Goal: Feedback & Contribution: Leave review/rating

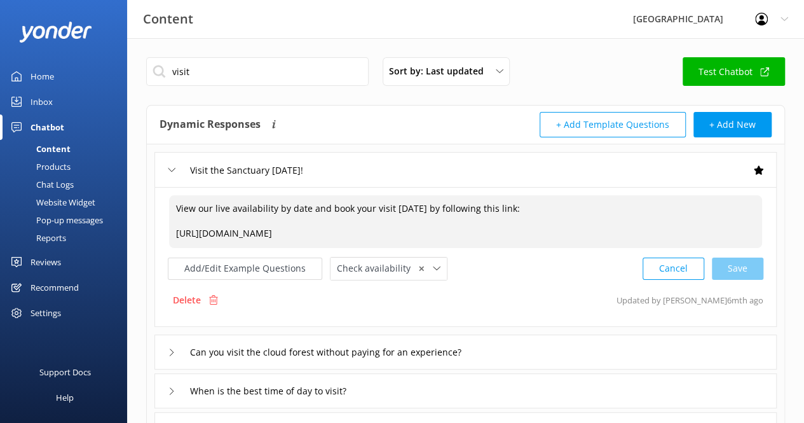
click at [42, 102] on div "Inbox" at bounding box center [42, 101] width 22 height 25
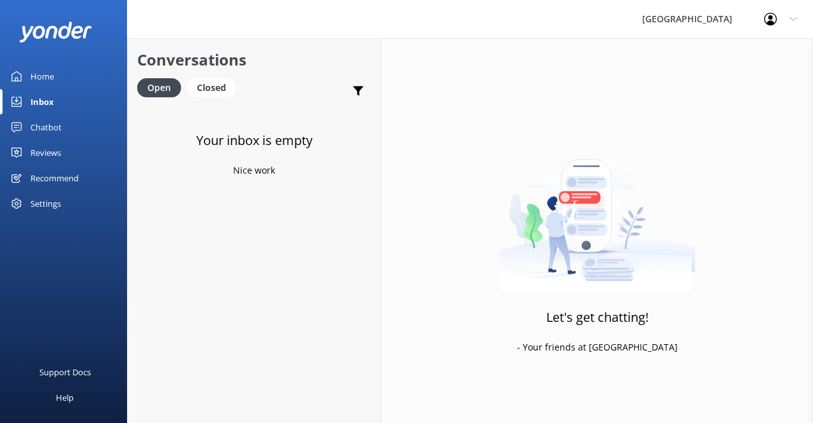
click at [46, 101] on div "Inbox" at bounding box center [43, 101] width 24 height 25
click at [215, 92] on div "Closed" at bounding box center [211, 87] width 48 height 19
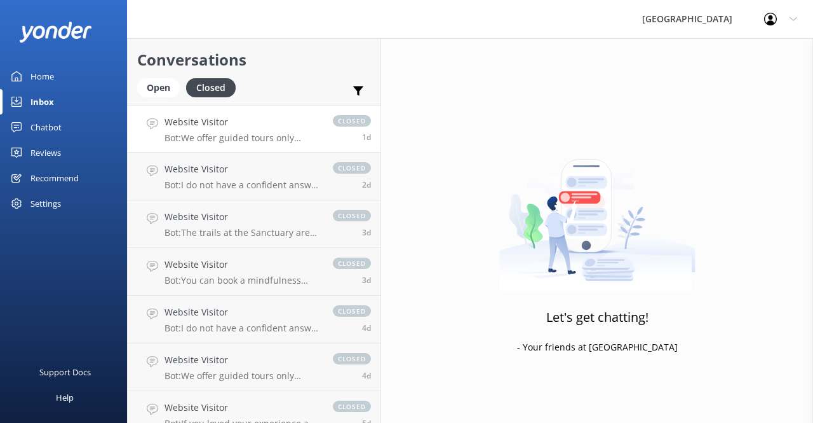
click at [282, 144] on link "Website Visitor Bot: We offer guided tours only through the Sanctuary and do no…" at bounding box center [254, 129] width 253 height 48
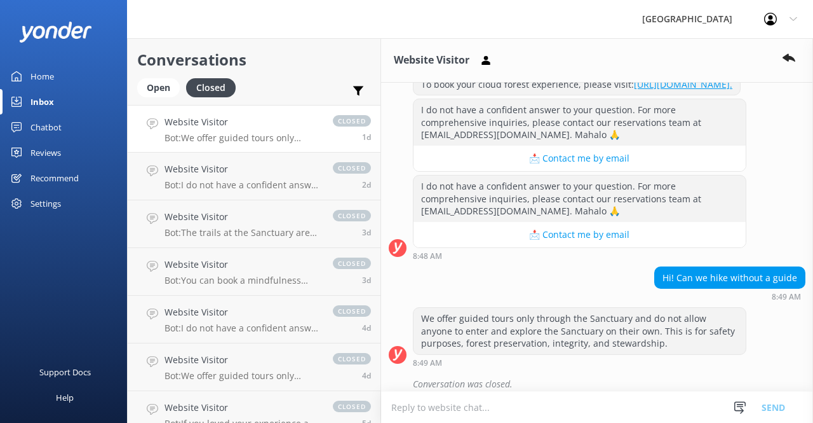
scroll to position [304, 0]
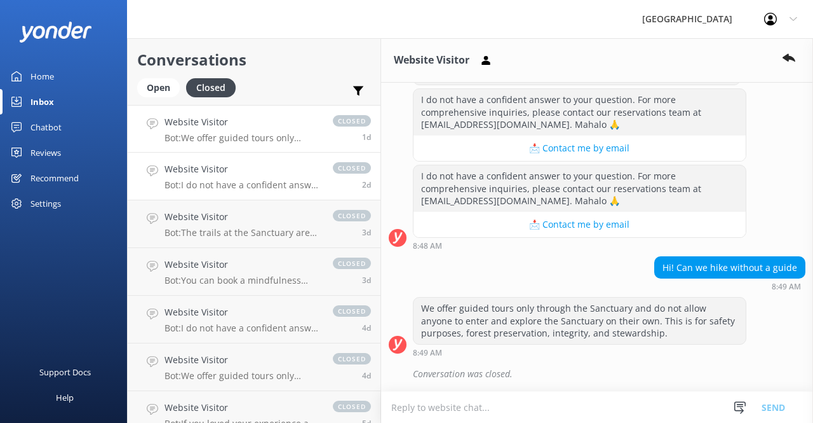
click at [272, 171] on h4 "Website Visitor" at bounding box center [243, 169] width 156 height 14
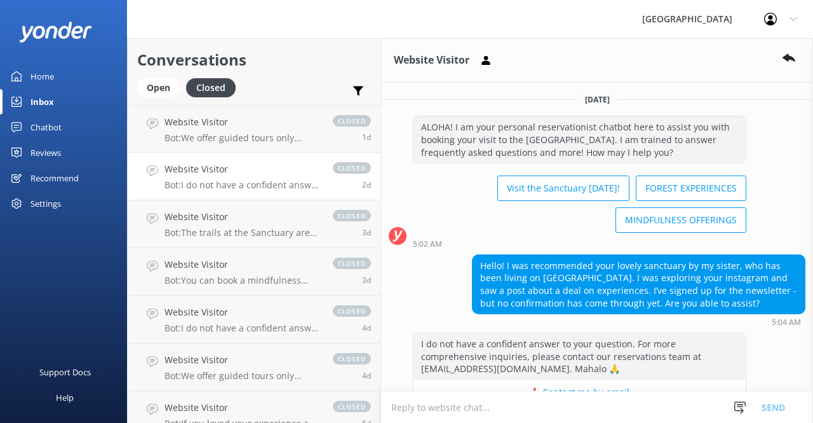
scroll to position [92, 0]
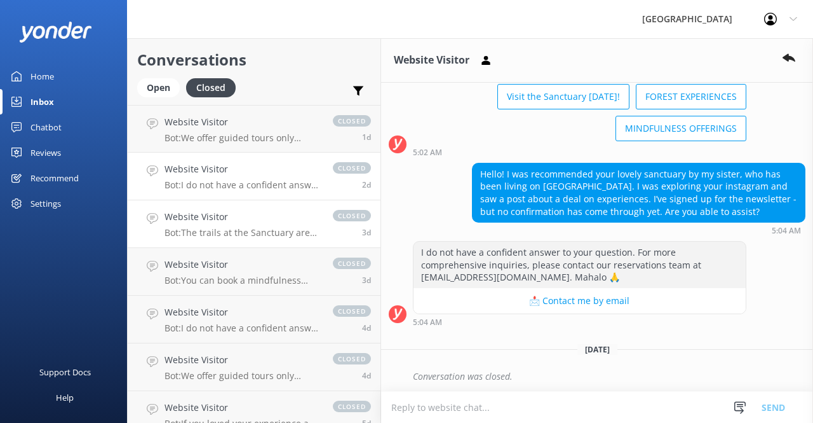
click at [254, 227] on p "Bot: The trails at the Sanctuary are not suitable for those with severe physica…" at bounding box center [243, 232] width 156 height 11
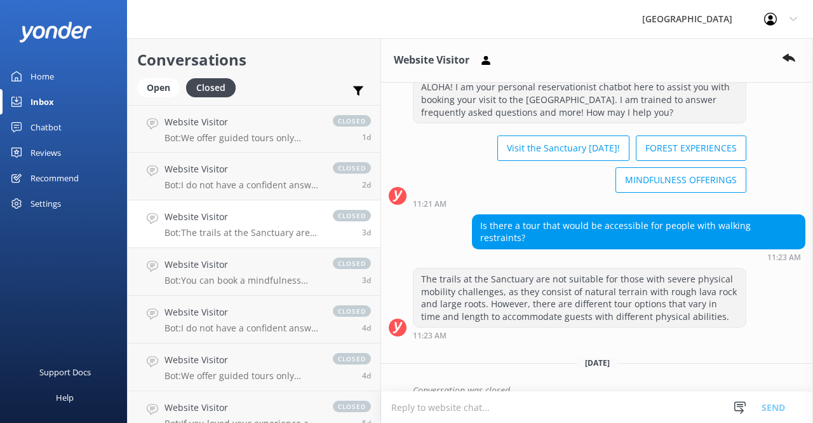
scroll to position [42, 0]
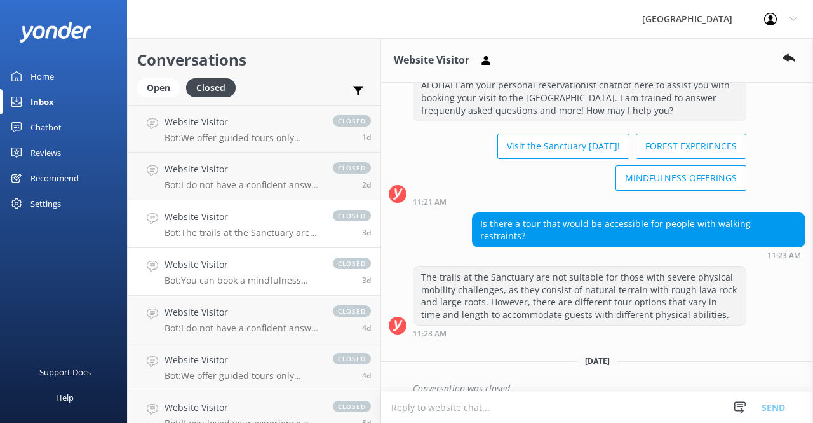
click at [306, 276] on p "Bot: You can book a mindfulness experience in the [GEOGRAPHIC_DATA] here: [URL]…" at bounding box center [243, 280] width 156 height 11
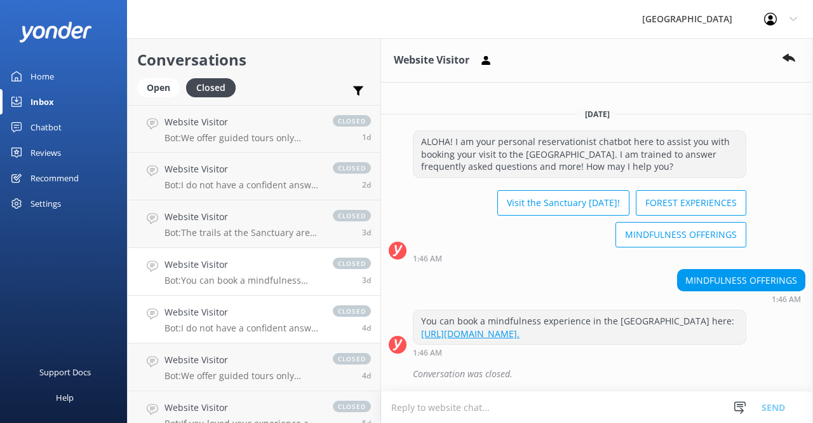
click at [269, 328] on p "Bot: I do not have a confident answer to your question. For more comprehensive …" at bounding box center [243, 327] width 156 height 11
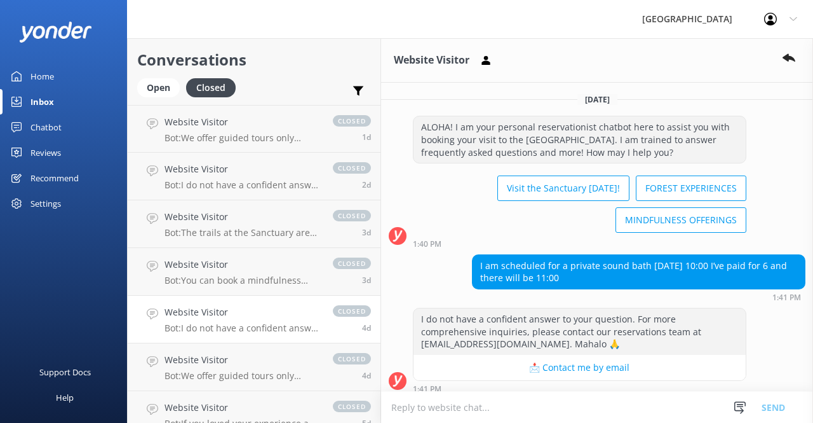
scroll to position [67, 0]
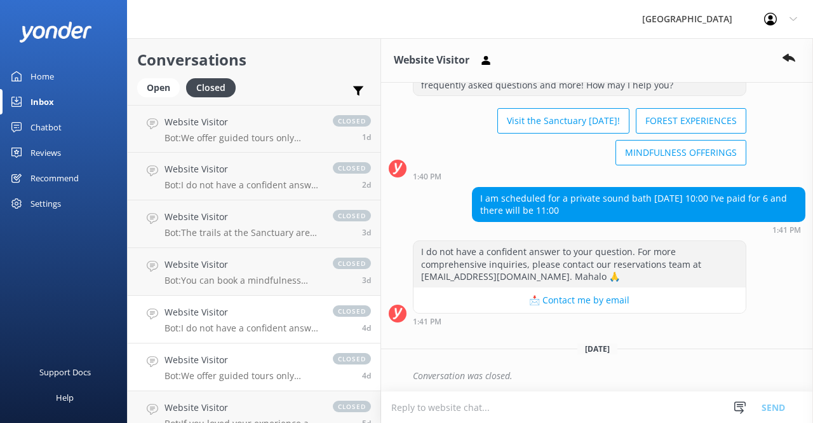
click at [292, 360] on h4 "Website Visitor" at bounding box center [243, 360] width 156 height 14
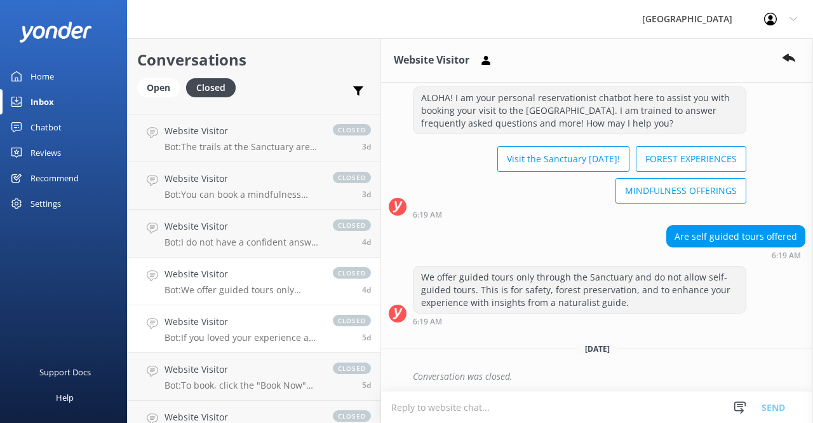
scroll to position [86, 0]
click at [278, 336] on p "Bot: If you loved your experience and want to help us expand our mission, pleas…" at bounding box center [243, 336] width 156 height 11
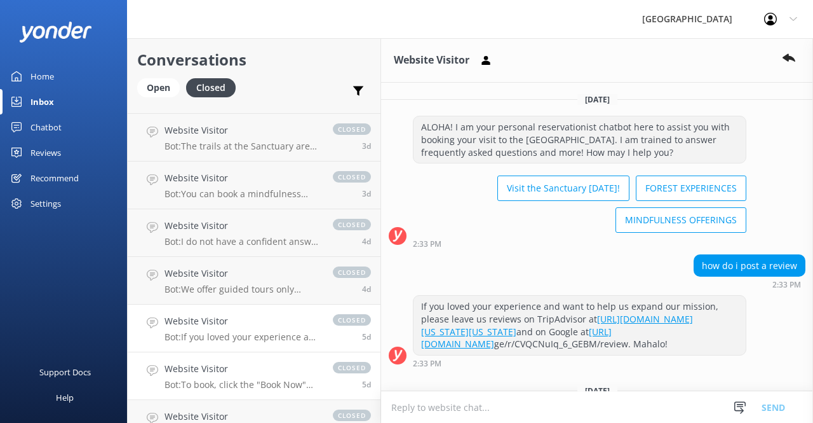
scroll to position [54, 0]
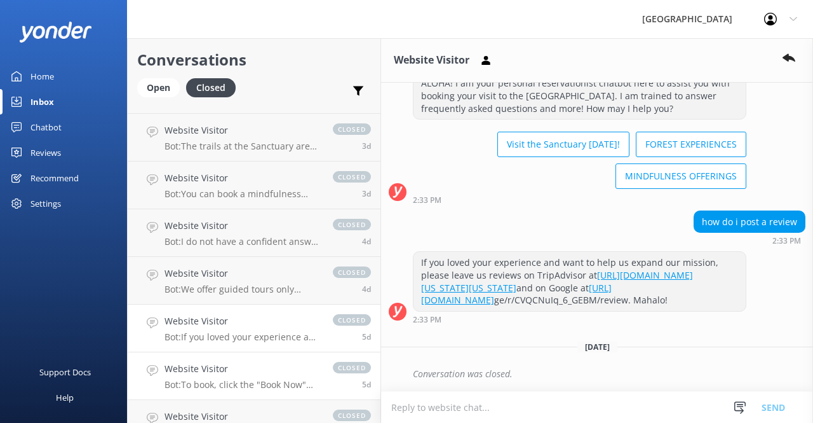
click at [278, 363] on h4 "Website Visitor" at bounding box center [243, 369] width 156 height 14
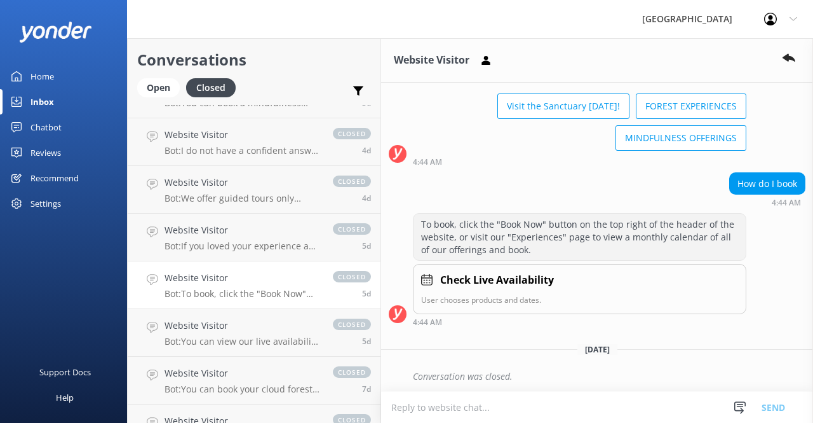
scroll to position [178, 0]
click at [278, 344] on p "Bot: You can view our live availability and book your visit to the Sanctuary by…" at bounding box center [243, 340] width 156 height 11
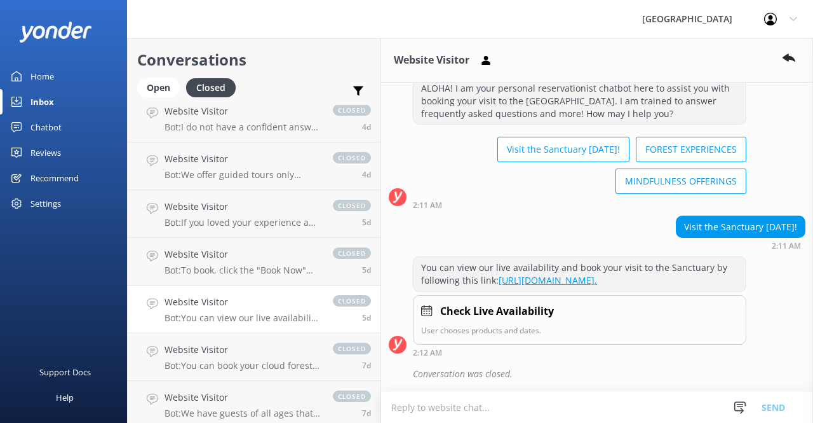
scroll to position [201, 0]
click at [306, 315] on p "Bot: You can view our live availability and book your visit to the Sanctuary by…" at bounding box center [243, 316] width 156 height 11
click at [292, 274] on p "Bot: To book, click the "Book Now" button on the top right of the header of the…" at bounding box center [243, 269] width 156 height 11
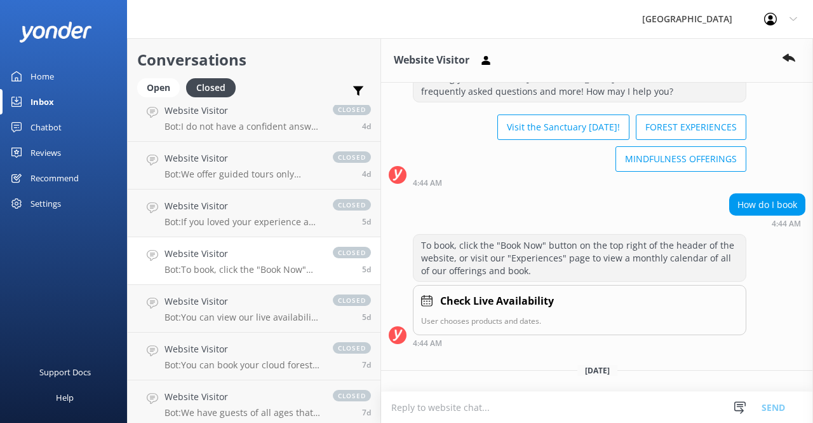
scroll to position [82, 0]
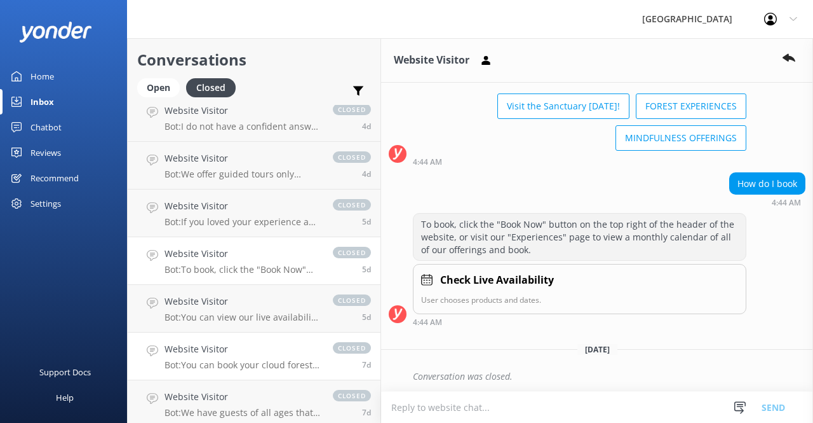
click at [299, 371] on link "Website Visitor Bot: You can book your cloud forest experience here: [URL][DOMA…" at bounding box center [254, 356] width 253 height 48
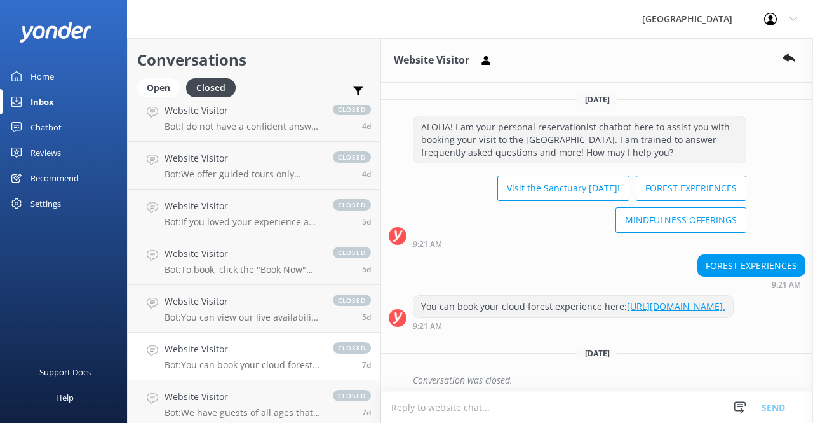
scroll to position [29, 0]
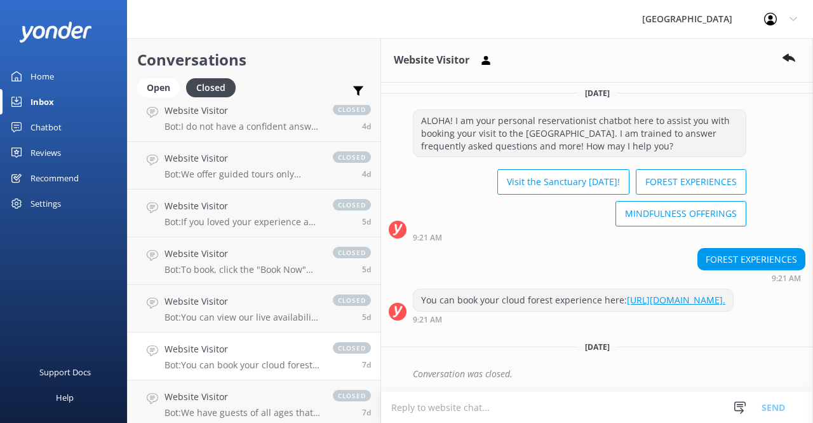
click at [291, 332] on link "Website Visitor Bot: You can book your cloud forest experience here: [URL][DOMA…" at bounding box center [254, 356] width 253 height 48
click at [290, 321] on p "Bot: You can view our live availability and book your visit to the Sanctuary by…" at bounding box center [243, 316] width 156 height 11
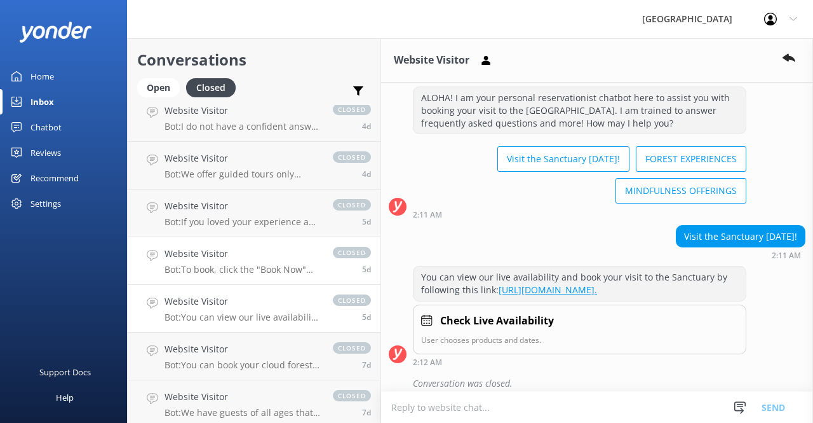
click at [268, 278] on link "Website Visitor Bot: To book, click the "Book Now" button on the top right of t…" at bounding box center [254, 261] width 253 height 48
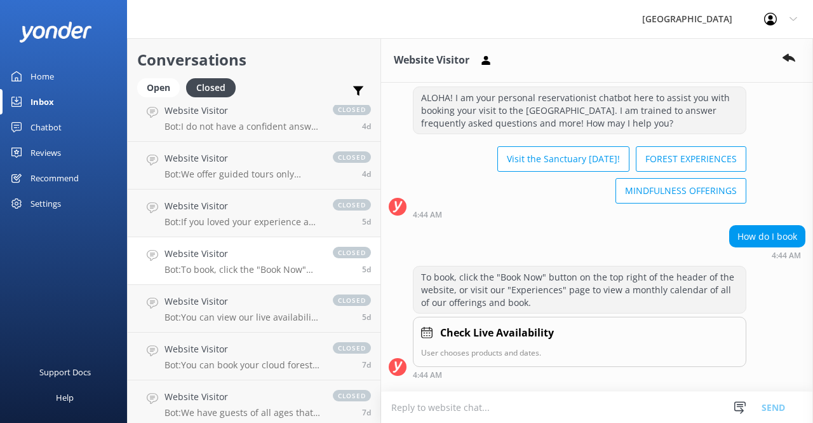
scroll to position [82, 0]
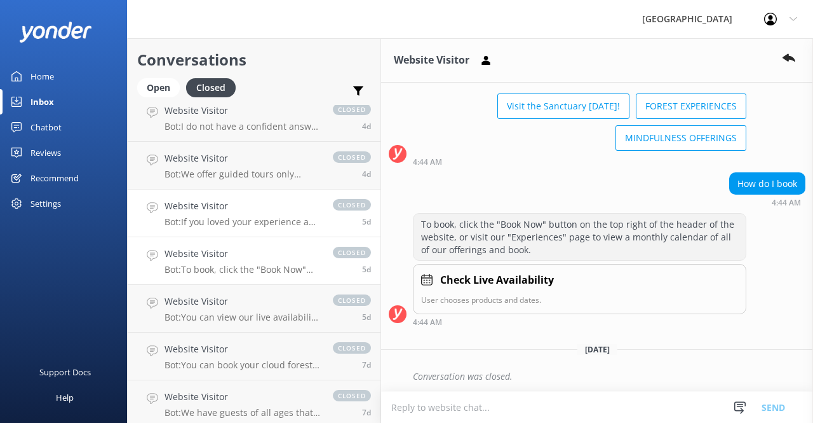
click at [255, 227] on p "Bot: If you loved your experience and want to help us expand our mission, pleas…" at bounding box center [243, 221] width 156 height 11
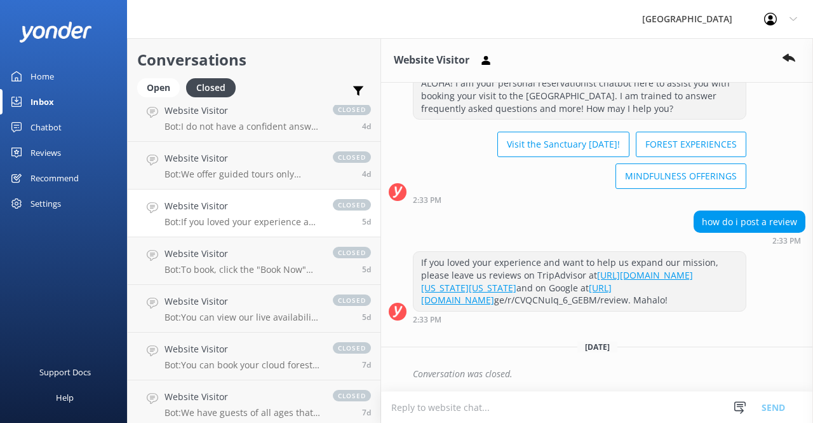
scroll to position [54, 0]
click at [295, 177] on p "Bot: We offer guided tours only through the Sanctuary and do not allow self-gui…" at bounding box center [243, 173] width 156 height 11
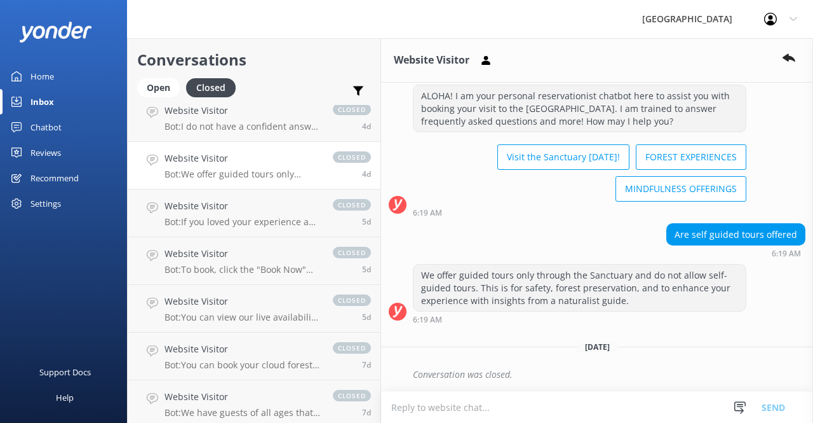
scroll to position [29, 0]
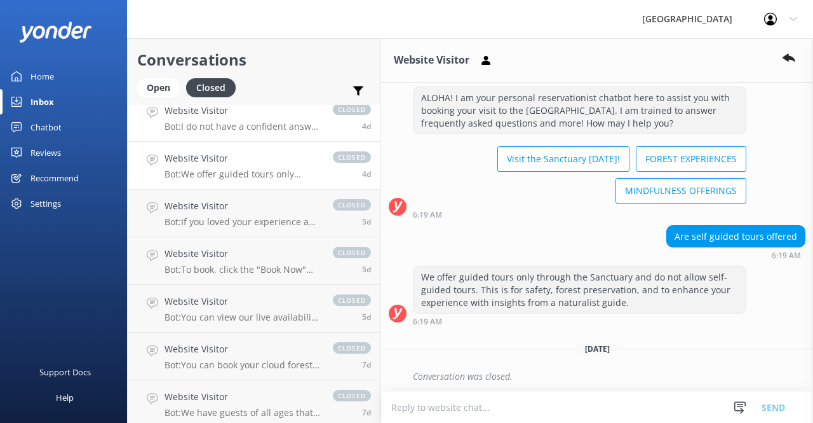
click at [295, 123] on p "Bot: I do not have a confident answer to your question. For more comprehensive …" at bounding box center [243, 126] width 156 height 11
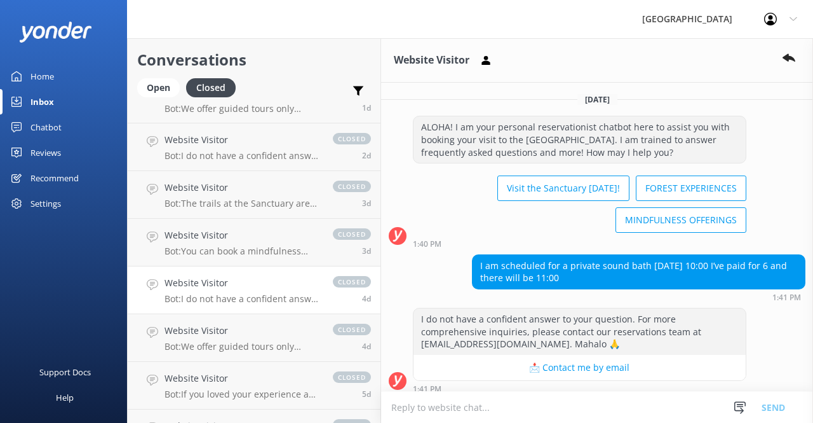
scroll to position [29, 0]
click at [298, 256] on p "Bot: You can book a mindfulness experience in the [GEOGRAPHIC_DATA] here: [URL]…" at bounding box center [243, 251] width 156 height 11
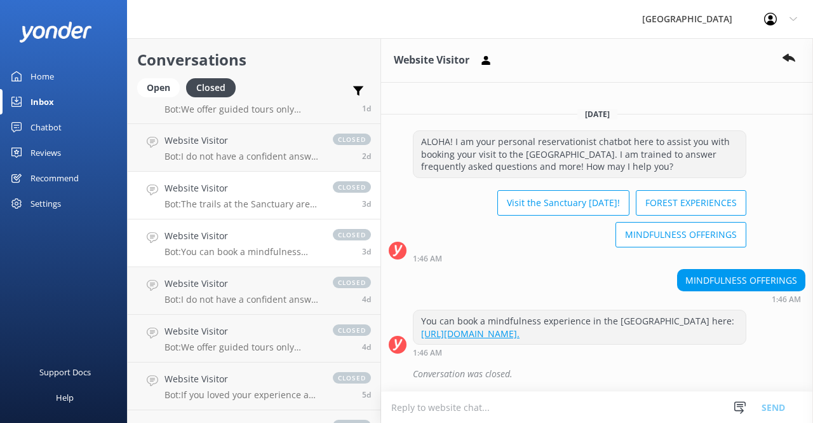
click at [293, 190] on h4 "Website Visitor" at bounding box center [243, 188] width 156 height 14
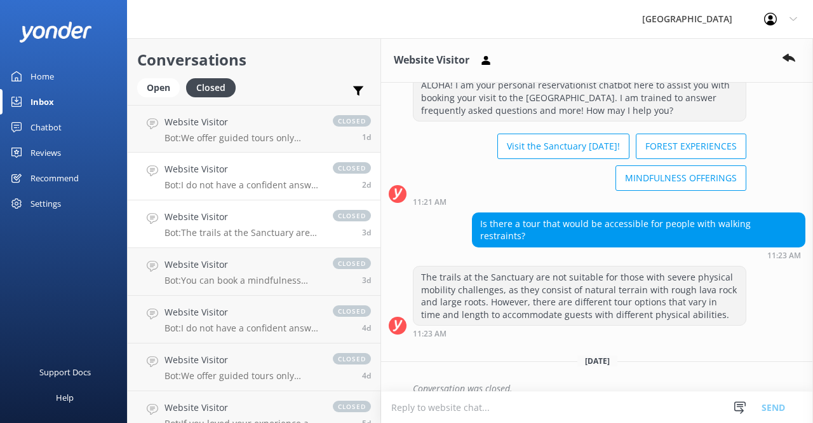
click at [320, 189] on div "closed 2d" at bounding box center [345, 176] width 51 height 28
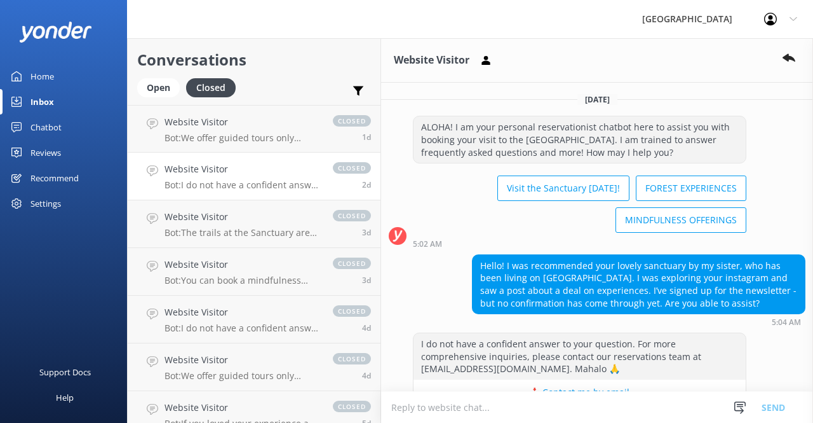
scroll to position [92, 0]
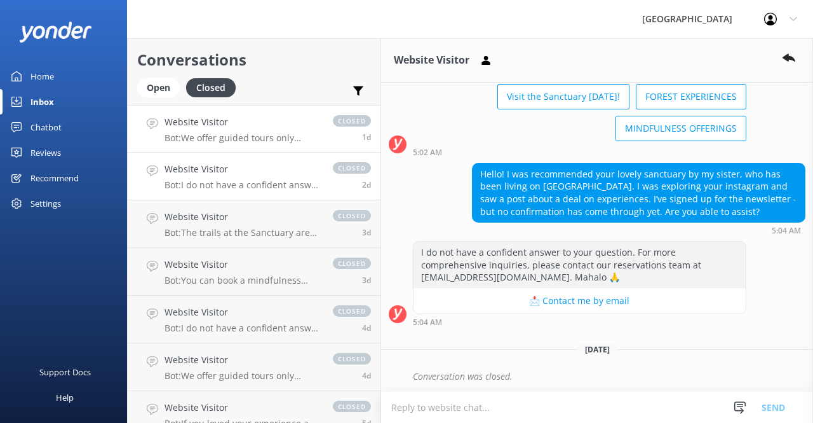
click at [215, 140] on p "Bot: We offer guided tours only through the Sanctuary and do not allow anyone t…" at bounding box center [243, 137] width 156 height 11
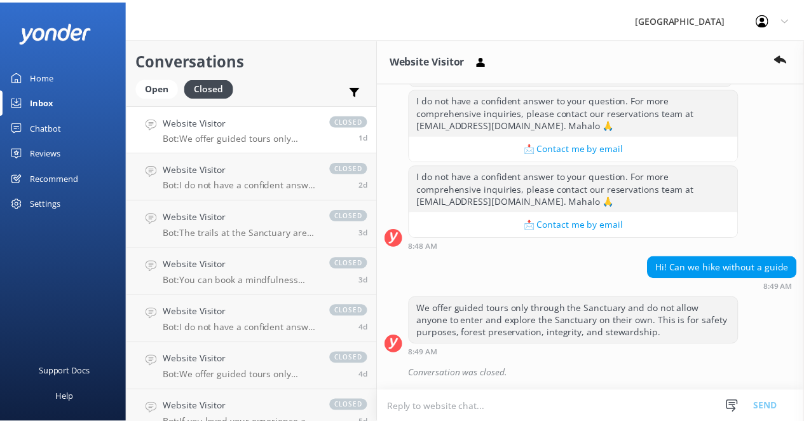
scroll to position [304, 0]
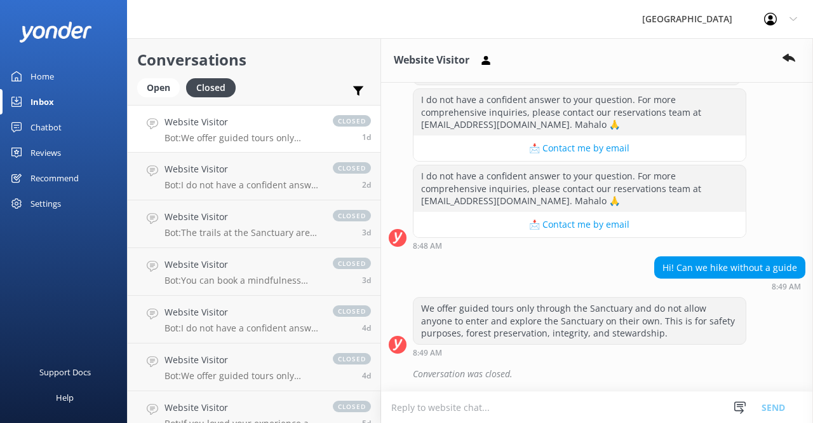
click at [37, 151] on div "Reviews" at bounding box center [46, 152] width 31 height 25
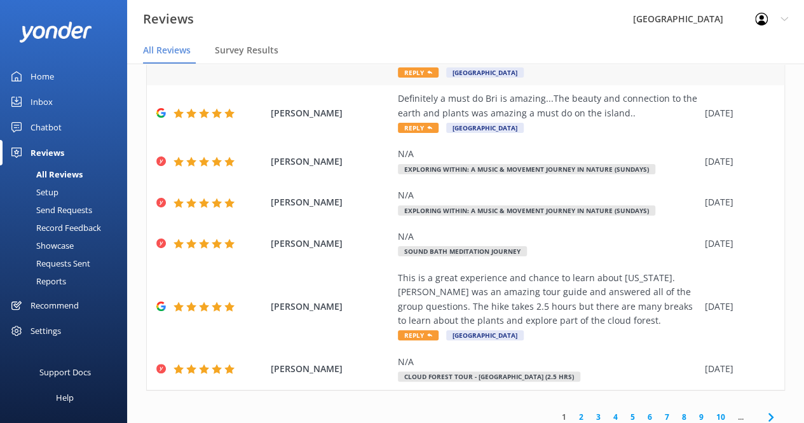
scroll to position [304, 0]
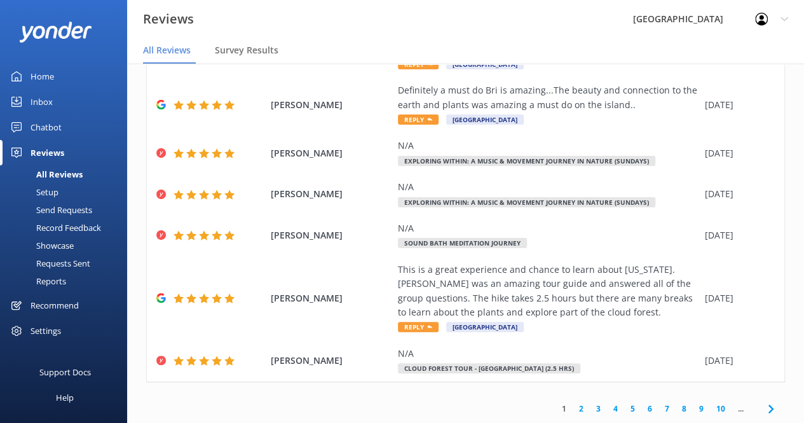
click at [577, 411] on link "2" at bounding box center [581, 408] width 17 height 12
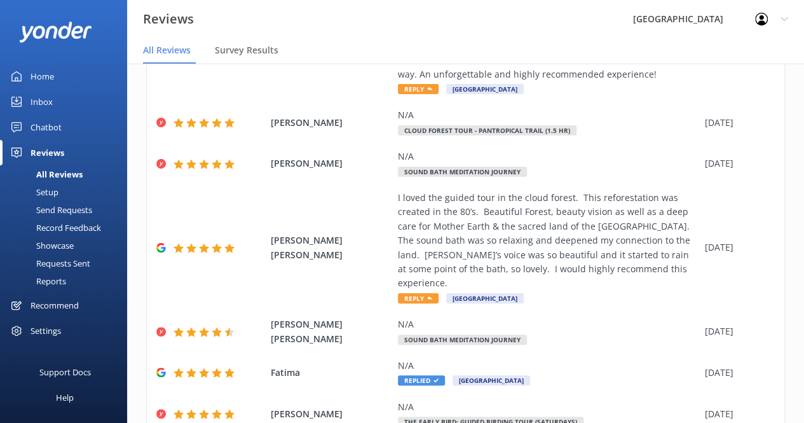
scroll to position [432, 0]
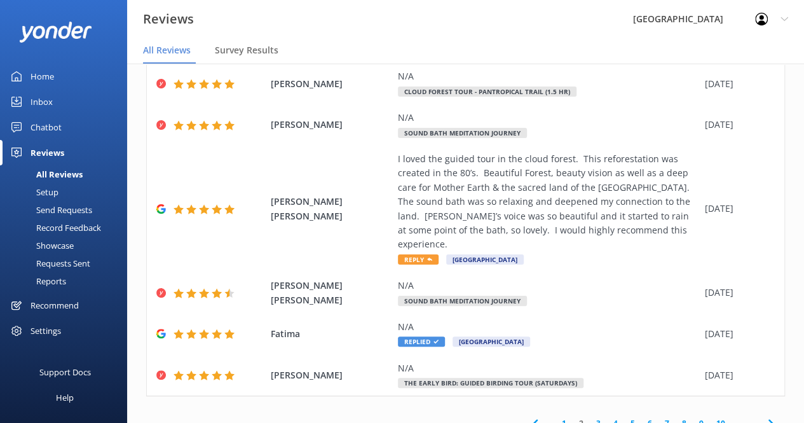
click at [590, 417] on link "3" at bounding box center [598, 423] width 17 height 12
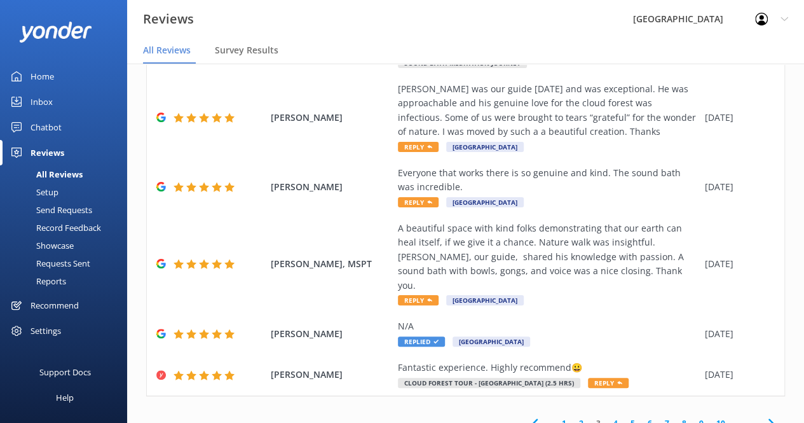
scroll to position [25, 0]
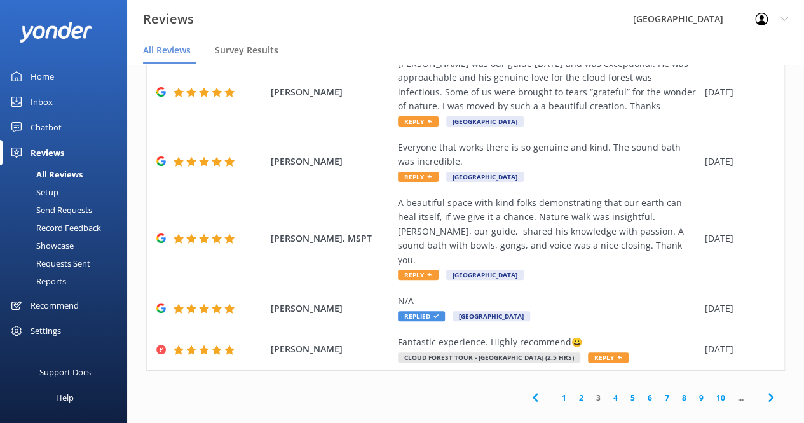
click at [607, 391] on link "4" at bounding box center [615, 397] width 17 height 12
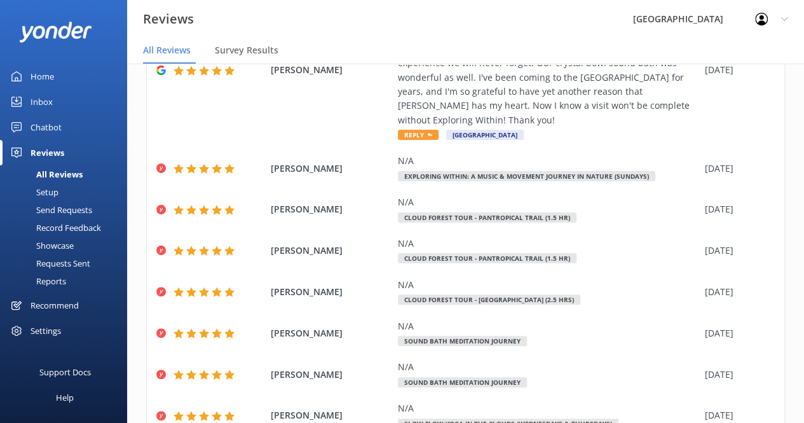
scroll to position [304, 0]
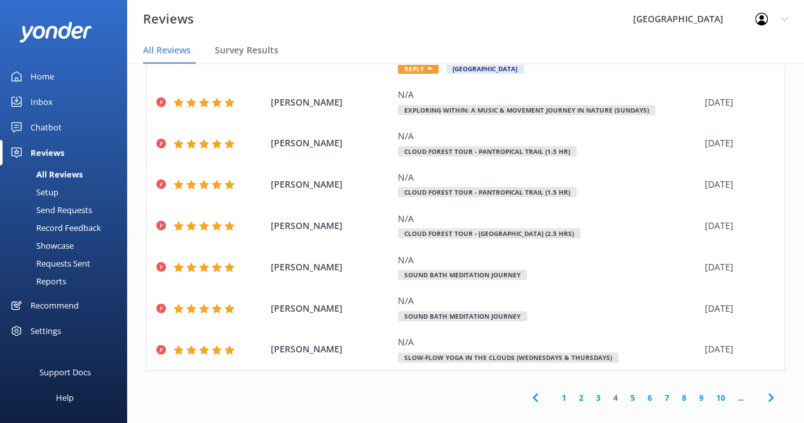
click at [624, 391] on link "5" at bounding box center [632, 397] width 17 height 12
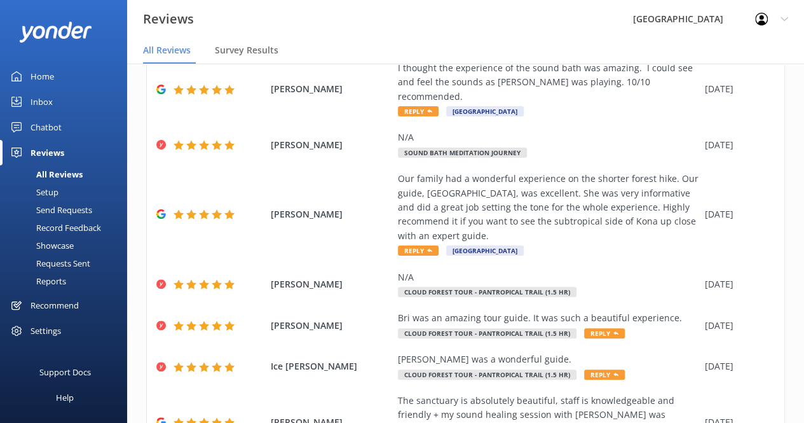
scroll to position [390, 0]
